Goal: Task Accomplishment & Management: Complete application form

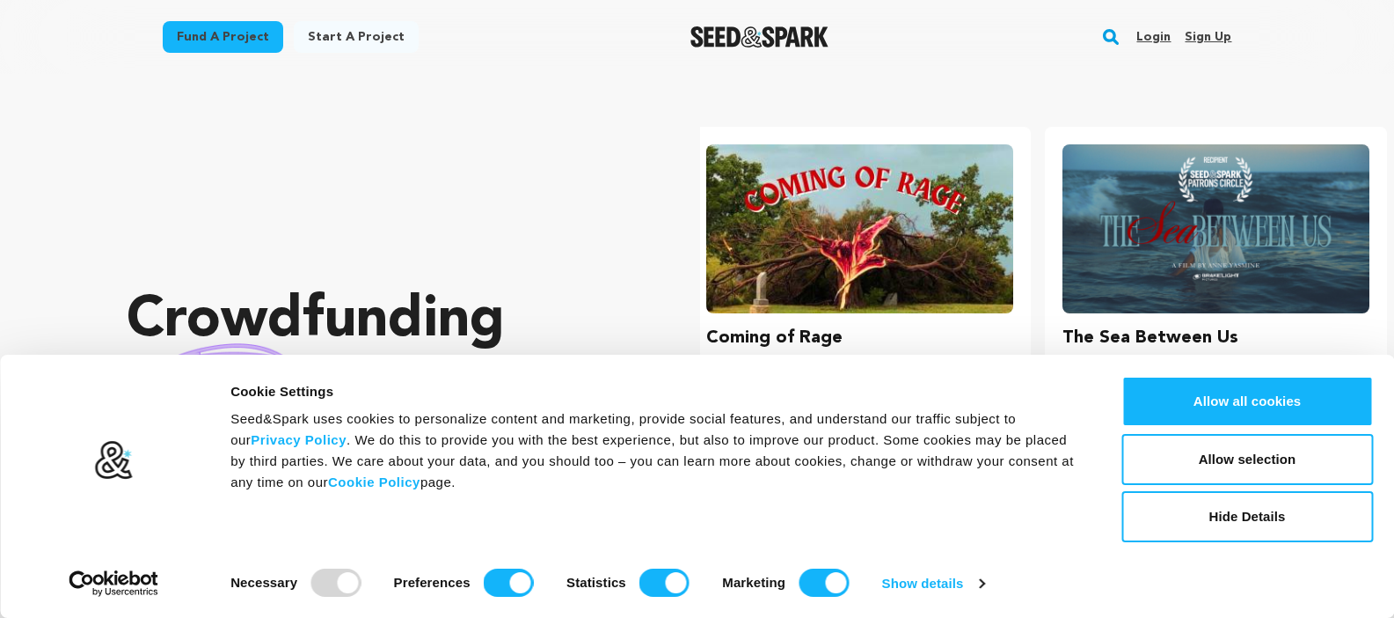
scroll to position [0, 370]
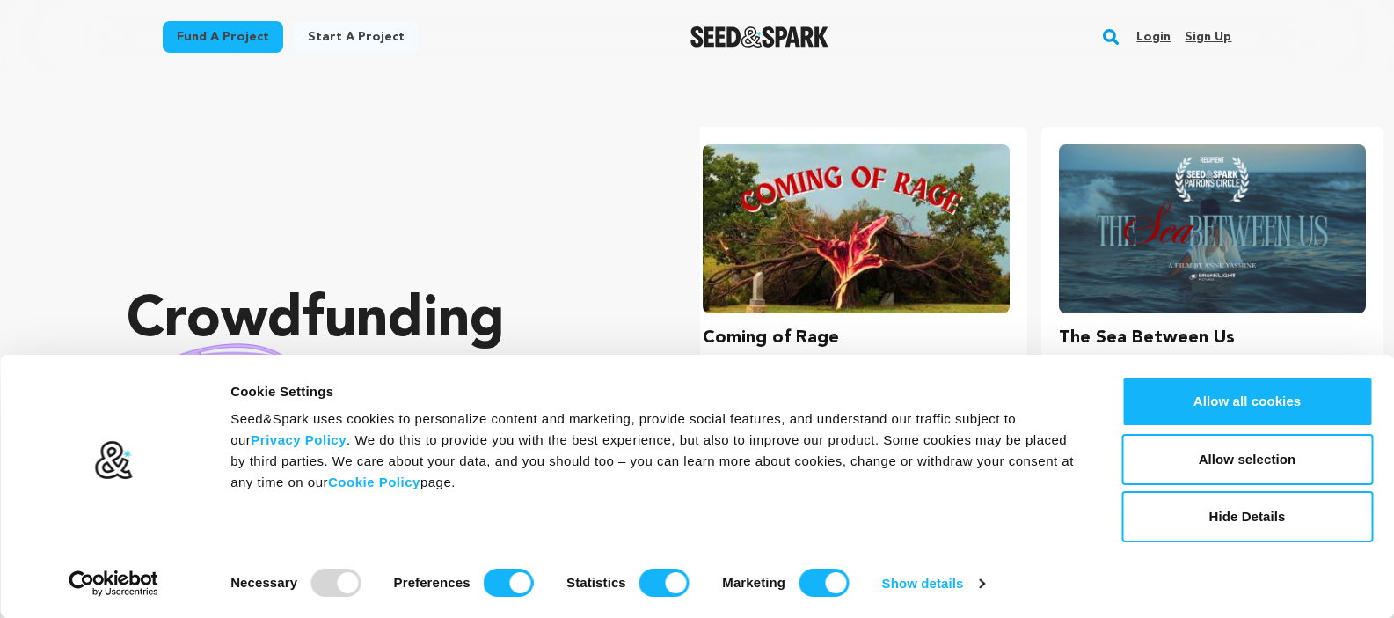
click at [351, 35] on link "Start a project" at bounding box center [356, 37] width 125 height 32
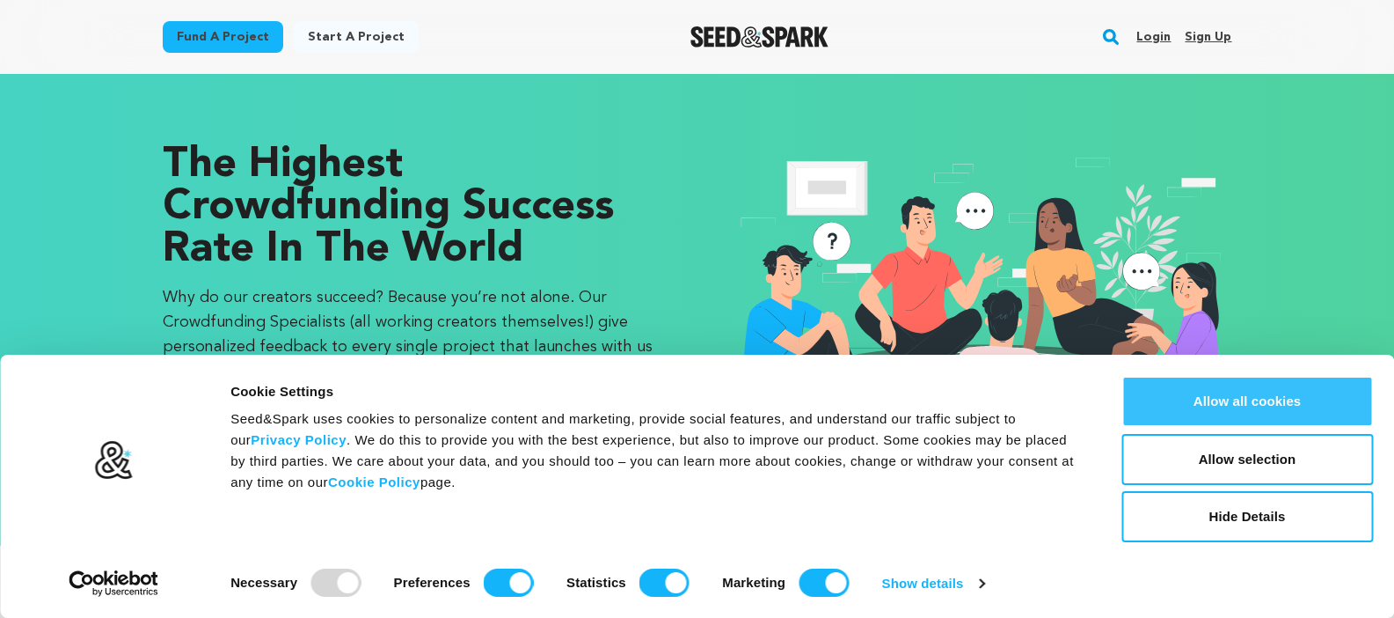
click at [1313, 400] on button "Allow all cookies" at bounding box center [1248, 401] width 252 height 51
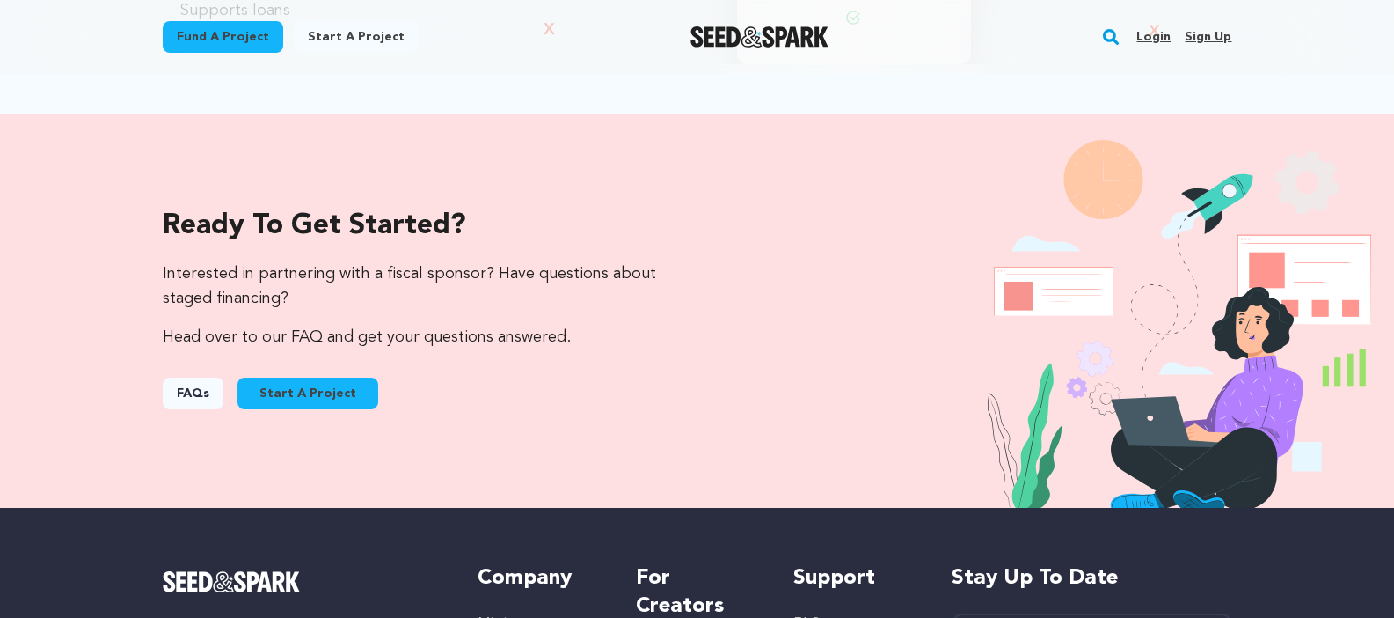
scroll to position [1719, 0]
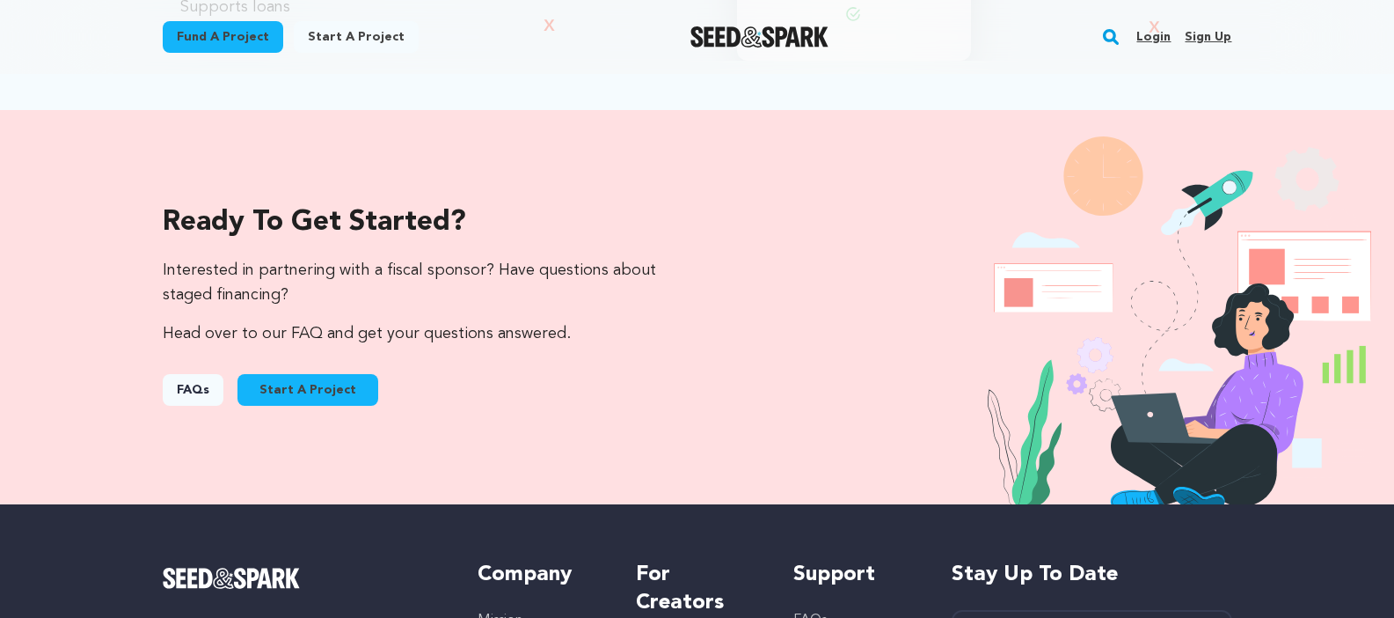
click at [206, 391] on link "FAQs" at bounding box center [193, 390] width 61 height 32
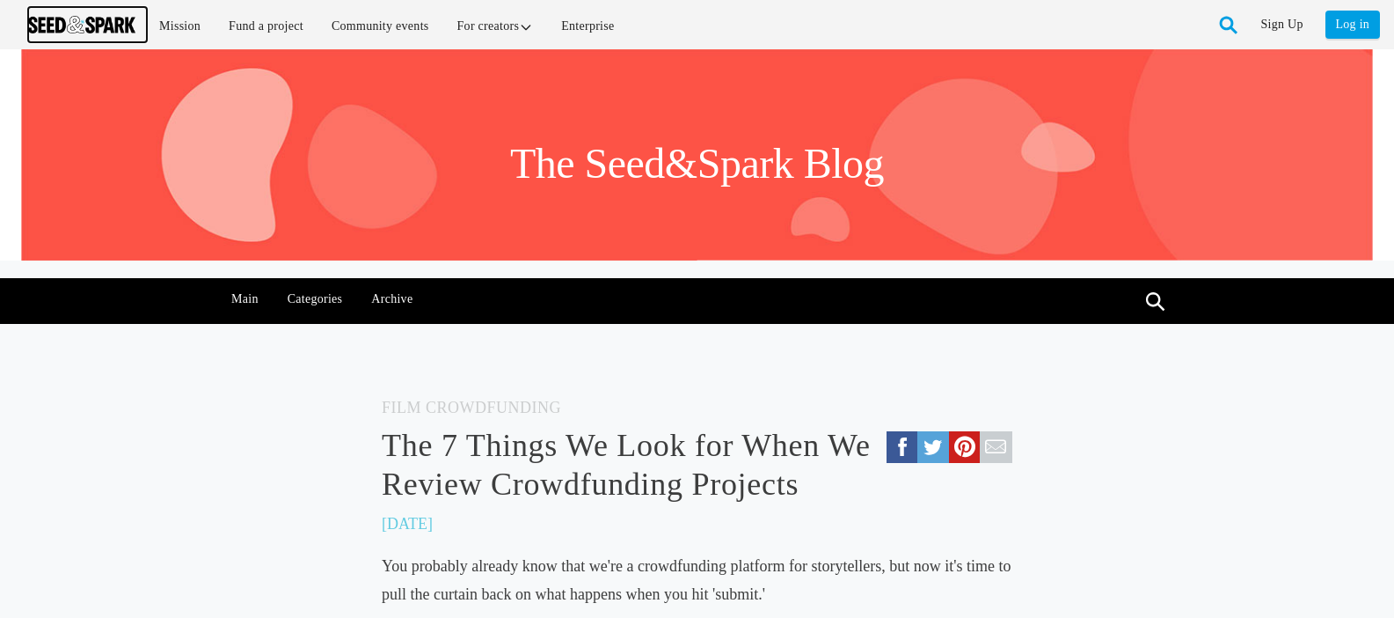
click at [50, 18] on img at bounding box center [81, 25] width 107 height 18
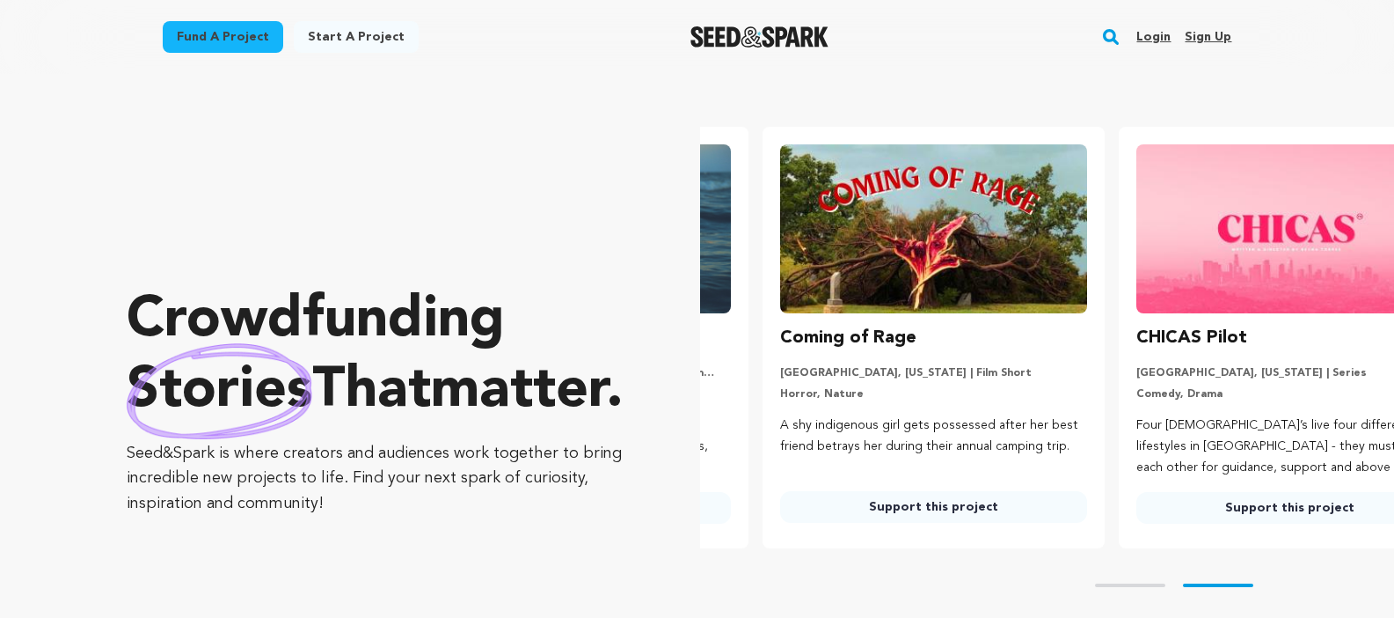
scroll to position [0, 370]
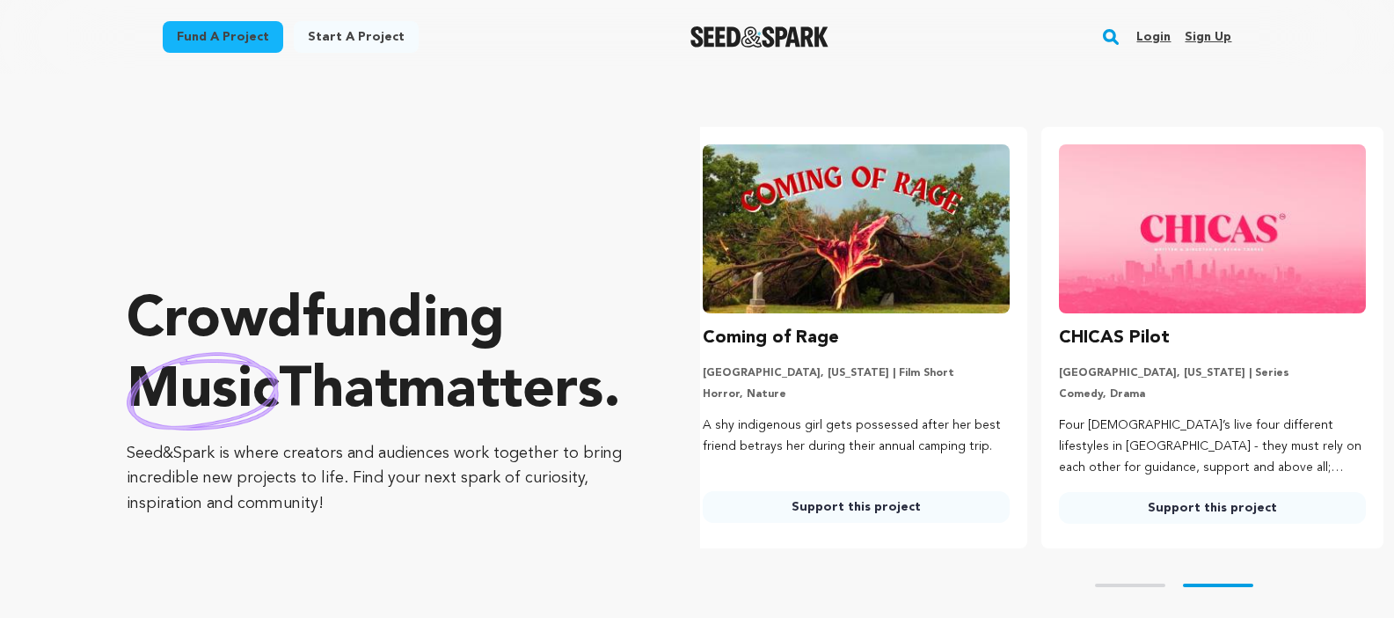
click at [367, 34] on link "Start a project" at bounding box center [356, 37] width 125 height 32
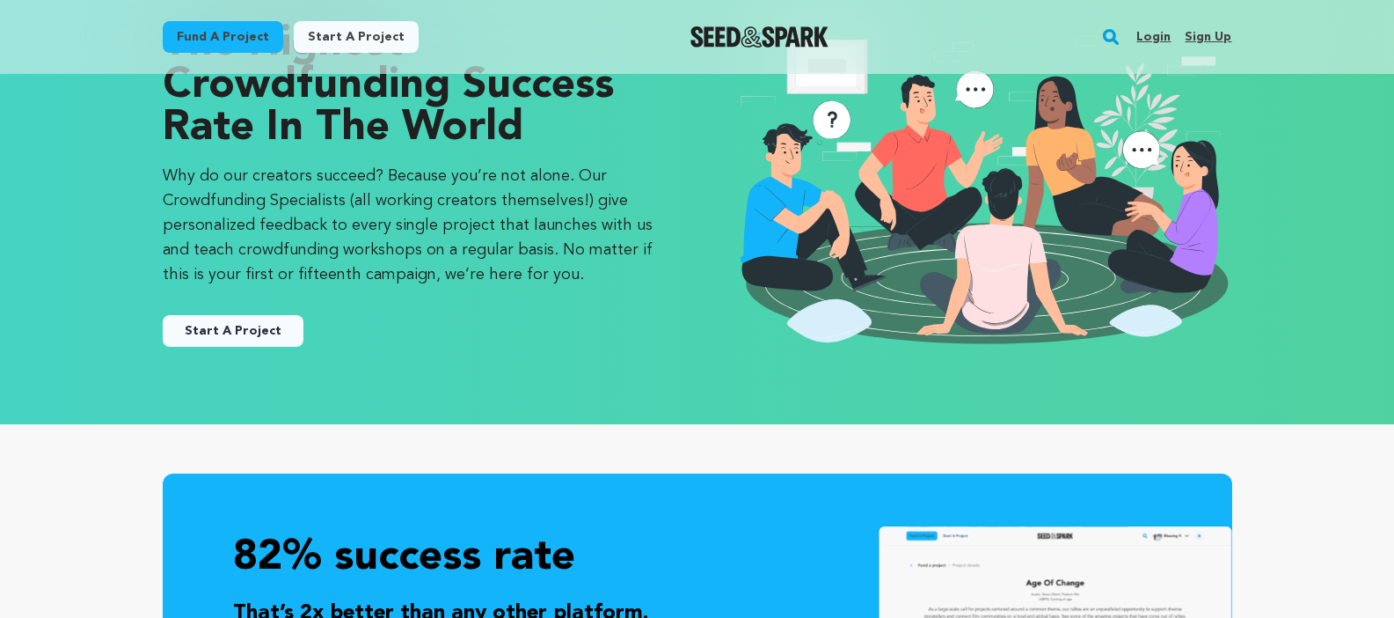
scroll to position [132, 0]
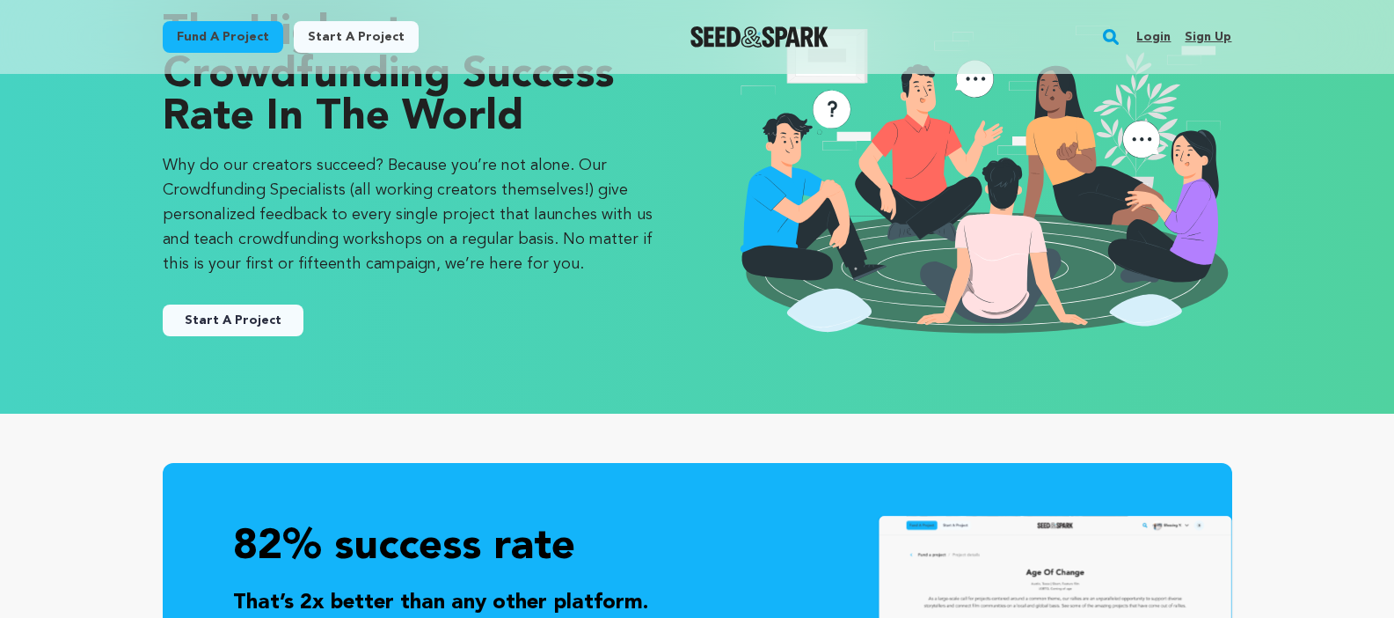
click at [230, 316] on link "Start A Project" at bounding box center [233, 320] width 141 height 32
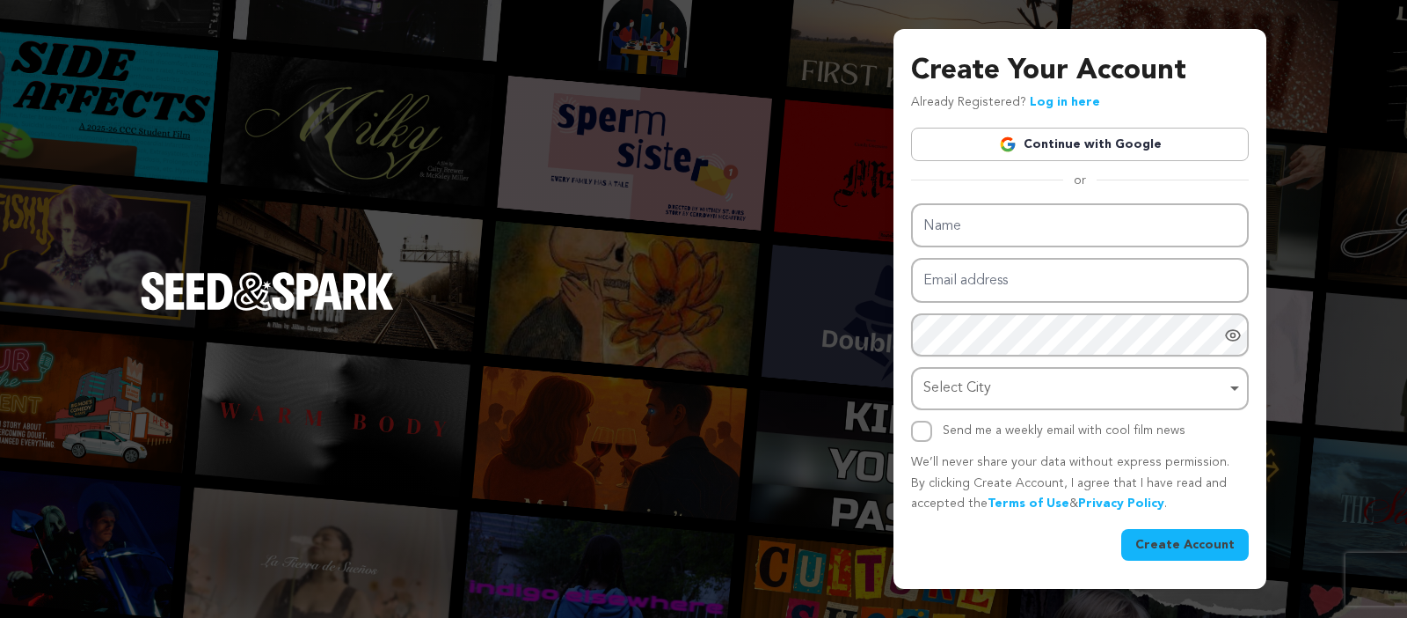
click at [1139, 145] on link "Continue with Google" at bounding box center [1080, 144] width 338 height 33
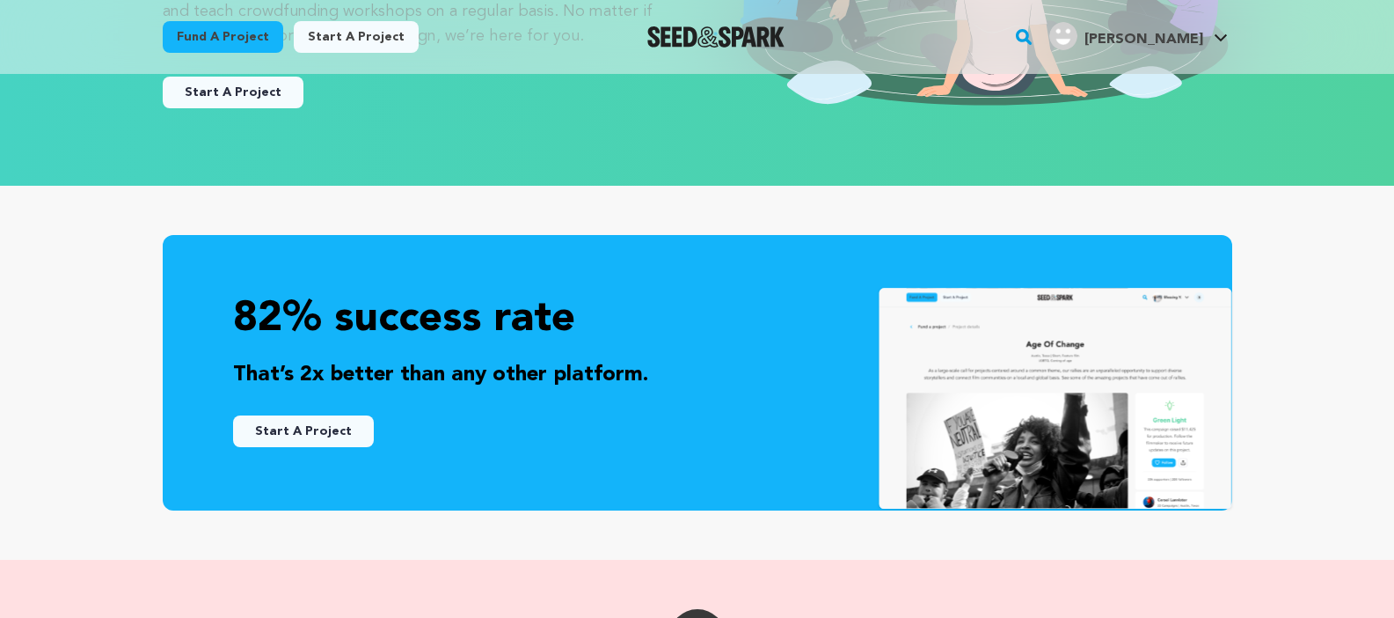
scroll to position [347, 0]
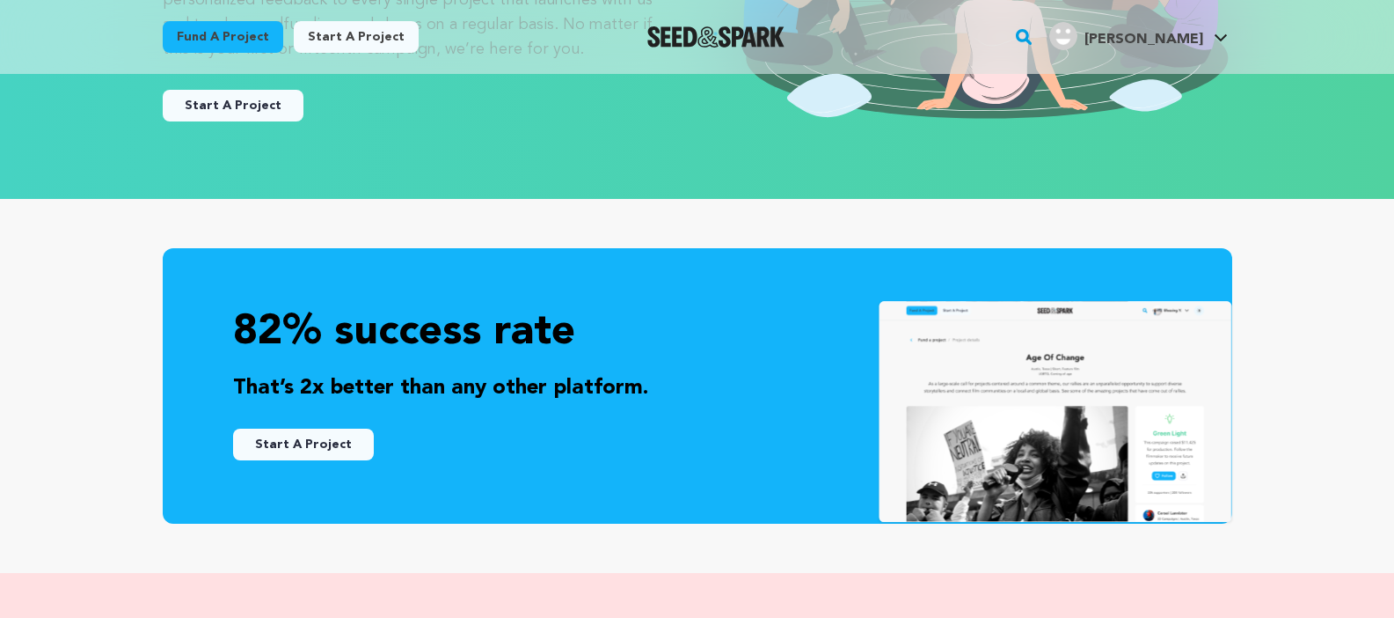
click at [330, 449] on button "Start A Project" at bounding box center [303, 444] width 141 height 32
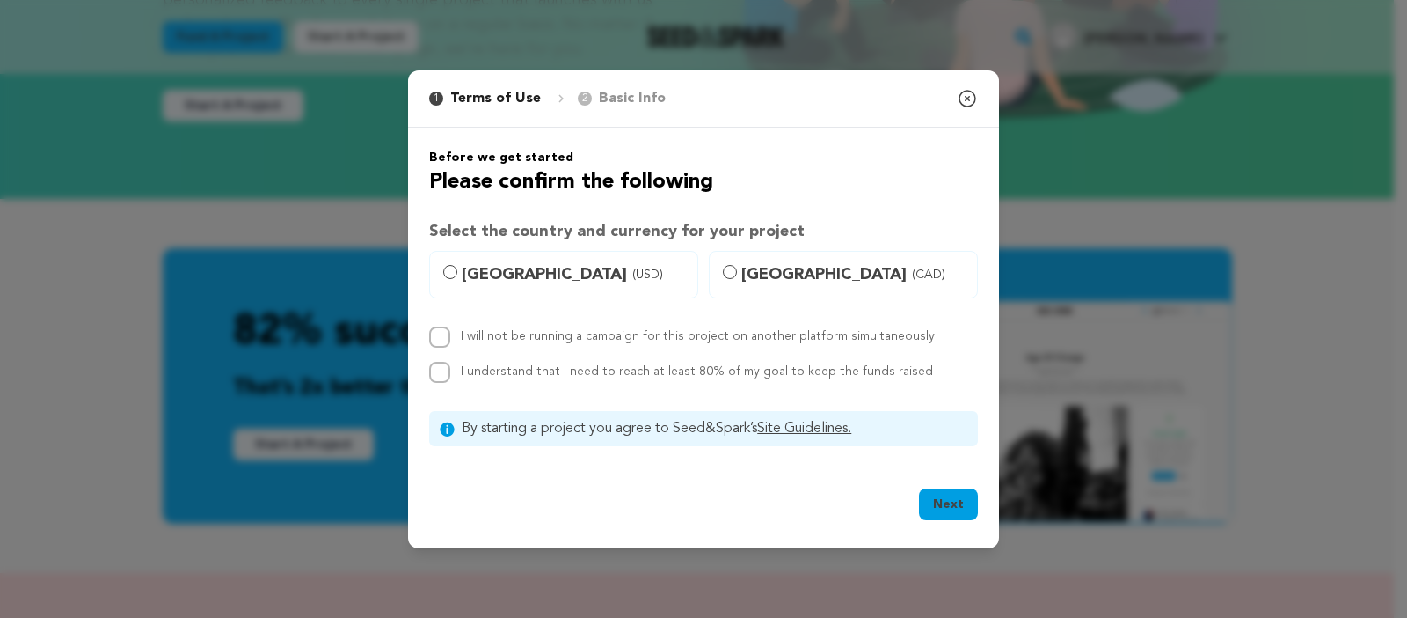
click at [962, 99] on icon "button" at bounding box center [967, 98] width 21 height 21
